Goal: Complete application form

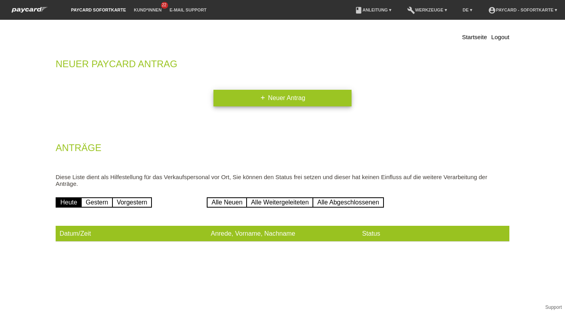
click at [282, 97] on link "add Neuer Antrag" at bounding box center [283, 98] width 138 height 17
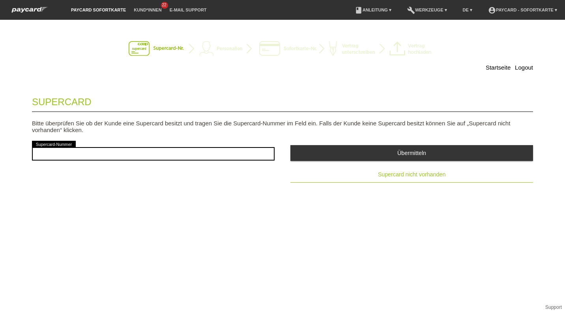
click at [391, 176] on span "Supercard nicht vorhanden" at bounding box center [412, 174] width 68 height 6
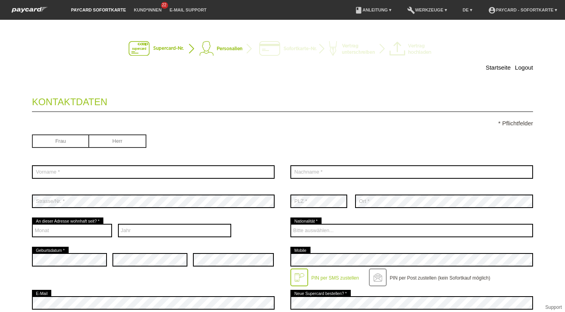
click at [124, 137] on input "radio" at bounding box center [117, 140] width 57 height 12
radio input "true"
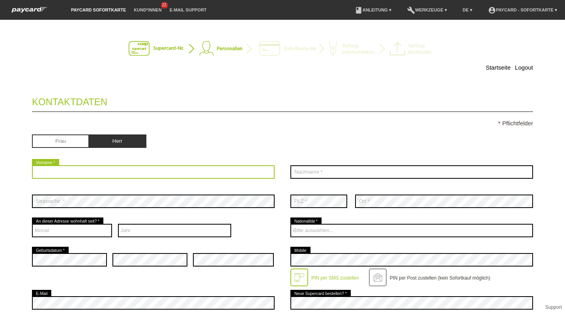
click at [69, 167] on input "text" at bounding box center [153, 171] width 243 height 13
type input "Spörnli"
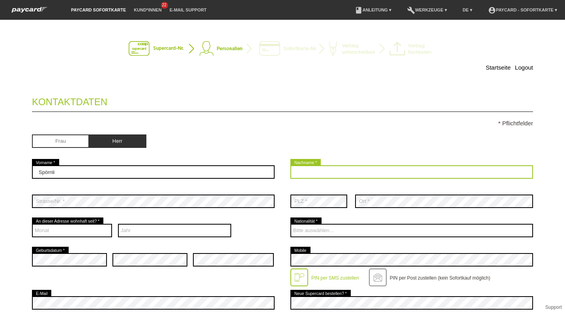
click at [339, 171] on input "text" at bounding box center [412, 171] width 243 height 13
type input "Andreas"
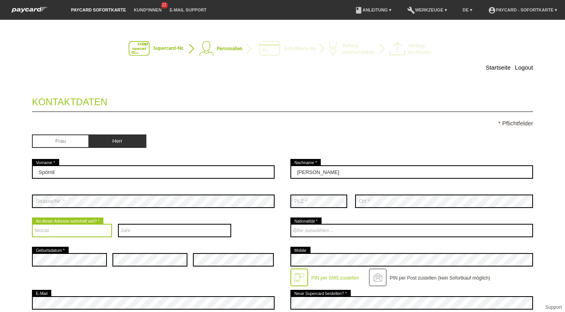
click at [64, 226] on select "Monat 01 02 03 04 05 06 07 08 09 10 11 12" at bounding box center [72, 230] width 80 height 13
click at [1, 205] on div "Startseite Logout Kontaktdaten * Pflichtfelder Frau Herr 01" at bounding box center [282, 166] width 565 height 292
click at [56, 231] on select "Monat 01 02 03 04 05 06 07 08 09 10 11 12" at bounding box center [72, 230] width 80 height 13
select select "01"
click at [32, 224] on select "Monat 01 02 03 04 05 06 07 08 09 10 11 12" at bounding box center [72, 230] width 80 height 13
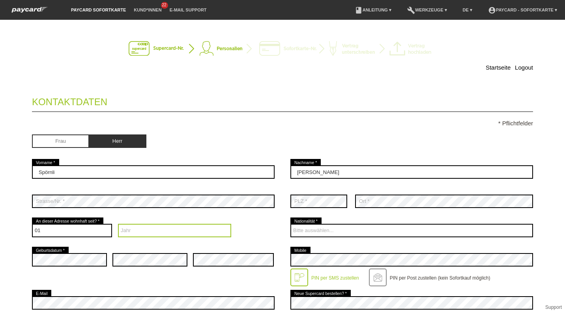
click at [146, 231] on select "Jahr 2025 2024 2023 2022 2021 2020 2019 2018 2017 2016" at bounding box center [175, 230] width 114 height 13
select select "2002"
click at [118, 224] on select "Jahr 2025 2024 2023 2022 2021 2020 2019 2018 2017 2016" at bounding box center [175, 230] width 114 height 13
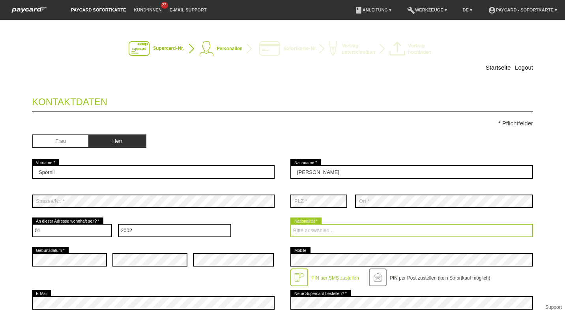
click at [322, 230] on select "Bitte auswählen... Schweiz Deutschland Liechtenstein Österreich ------------ Af…" at bounding box center [412, 230] width 243 height 13
select select "CH"
click at [291, 224] on select "Bitte auswählen... Schweiz Deutschland Liechtenstein Österreich ------------ Af…" at bounding box center [412, 230] width 243 height 13
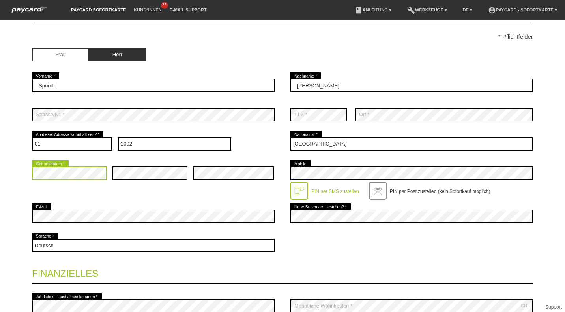
scroll to position [87, 0]
